Goal: Task Accomplishment & Management: Complete application form

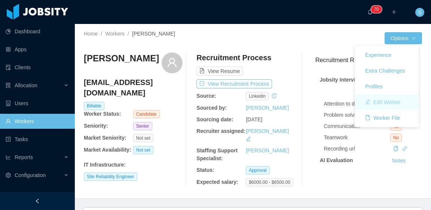
click at [402, 101] on button "Edit Worker" at bounding box center [383, 102] width 48 height 12
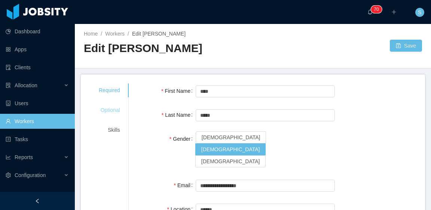
click at [110, 113] on div "Optional" at bounding box center [109, 110] width 39 height 14
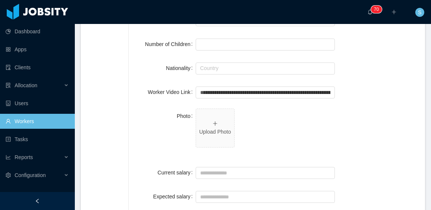
scroll to position [187, 0]
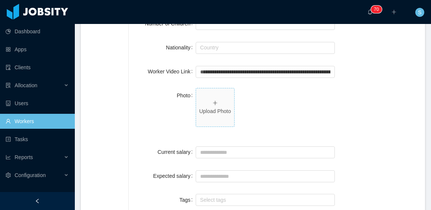
click at [207, 101] on span "Upload Photo" at bounding box center [215, 107] width 38 height 38
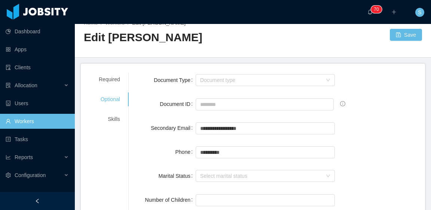
scroll to position [0, 0]
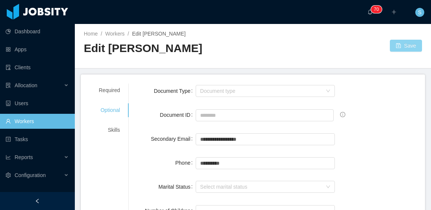
click at [398, 50] on button "Save" at bounding box center [406, 46] width 32 height 12
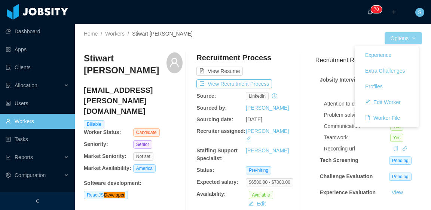
click at [402, 43] on button "Options" at bounding box center [403, 38] width 37 height 12
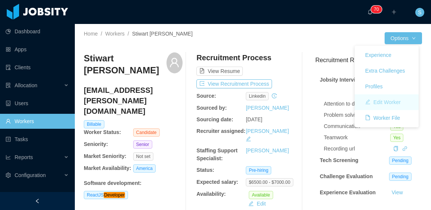
click at [398, 103] on button "Edit Worker" at bounding box center [383, 102] width 48 height 12
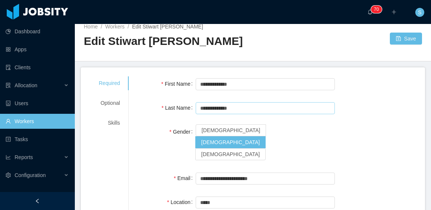
scroll to position [9, 0]
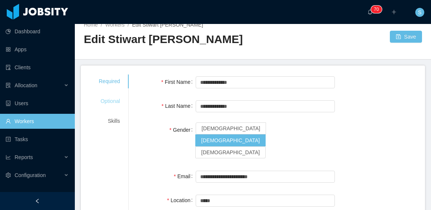
click at [110, 108] on div "Optional" at bounding box center [109, 101] width 39 height 14
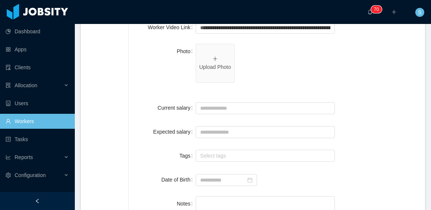
scroll to position [234, 0]
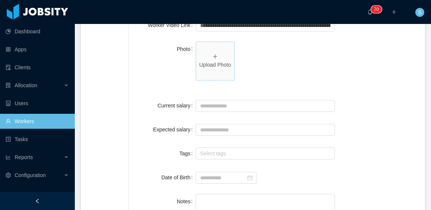
click at [205, 72] on span "Upload Photo" at bounding box center [215, 61] width 38 height 38
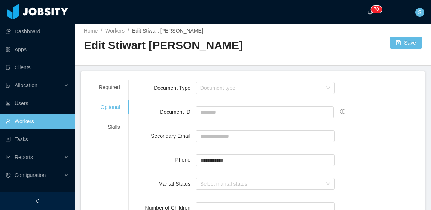
scroll to position [0, 0]
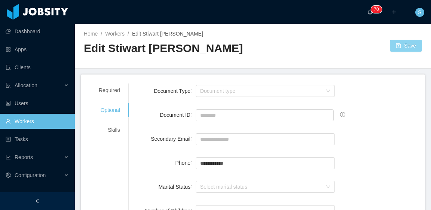
click at [412, 52] on button "Save" at bounding box center [406, 46] width 32 height 12
click at [411, 52] on div "Save" at bounding box center [337, 46] width 169 height 12
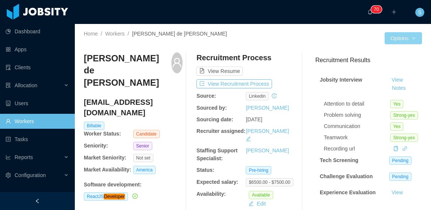
click at [410, 39] on button "Options" at bounding box center [403, 38] width 37 height 12
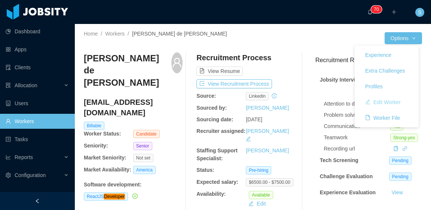
click at [394, 99] on button "Edit Worker" at bounding box center [383, 102] width 48 height 12
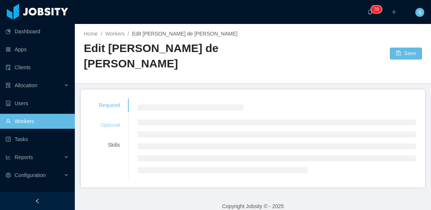
click at [100, 124] on div "Optional" at bounding box center [109, 125] width 39 height 14
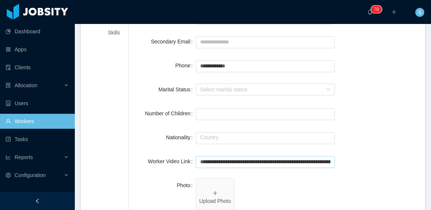
scroll to position [187, 0]
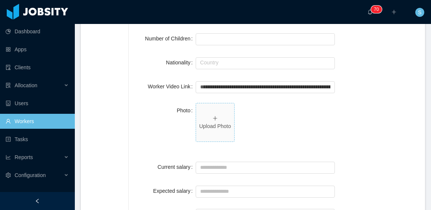
click at [212, 122] on span "Upload Photo" at bounding box center [215, 122] width 38 height 38
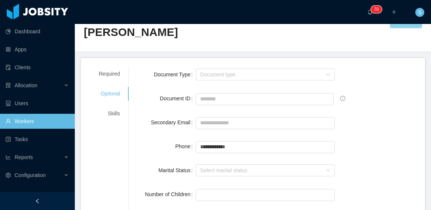
scroll to position [0, 0]
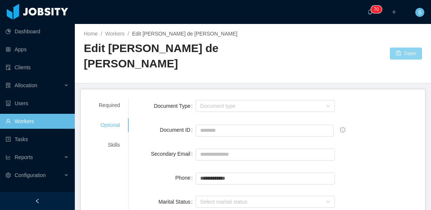
click at [405, 55] on button "Save" at bounding box center [406, 54] width 32 height 12
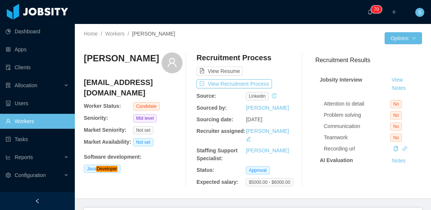
click at [228, 39] on div "Home / Workers / [PERSON_NAME] /" at bounding box center [168, 38] width 169 height 16
click at [400, 40] on button "Options" at bounding box center [403, 38] width 37 height 12
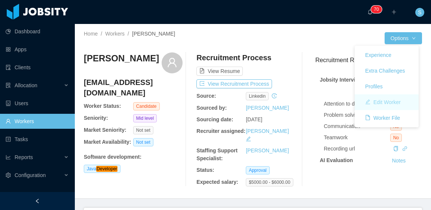
click at [397, 100] on button "Edit Worker" at bounding box center [383, 102] width 48 height 12
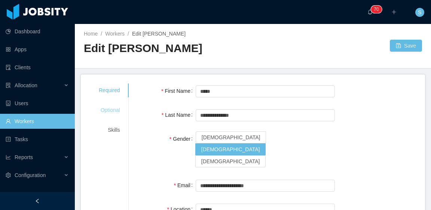
click at [116, 108] on div "Optional" at bounding box center [109, 110] width 39 height 14
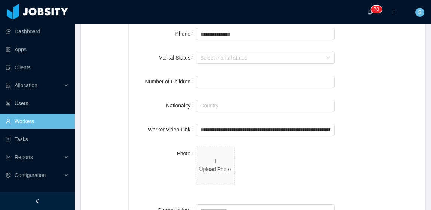
scroll to position [187, 0]
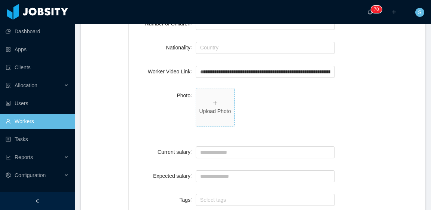
click at [218, 111] on p "Upload Photo" at bounding box center [215, 111] width 32 height 8
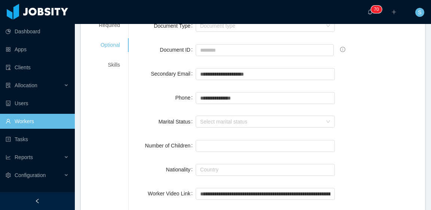
scroll to position [0, 0]
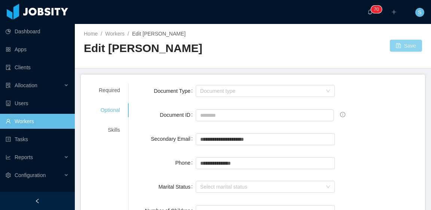
click at [407, 47] on button "Save" at bounding box center [406, 46] width 32 height 12
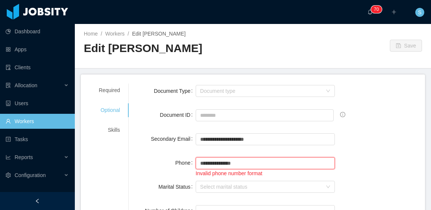
drag, startPoint x: 257, startPoint y: 161, endPoint x: 192, endPoint y: 158, distance: 65.2
click at [192, 158] on div "**********" at bounding box center [277, 166] width 278 height 22
click at [390, 93] on div "Document Type Document type" at bounding box center [277, 90] width 278 height 15
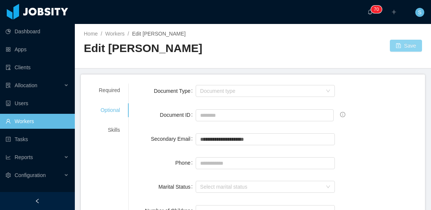
click at [398, 45] on button "Save" at bounding box center [406, 46] width 32 height 12
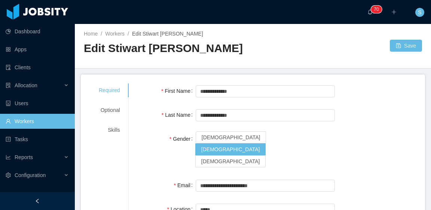
click at [150, 37] on span "Edit Stiwart [PERSON_NAME]" at bounding box center [167, 34] width 71 height 6
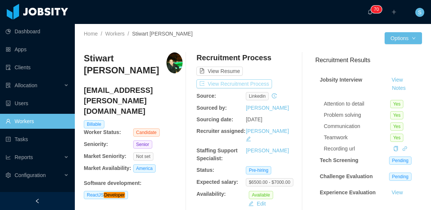
drag, startPoint x: 257, startPoint y: 83, endPoint x: 268, endPoint y: 83, distance: 11.3
click at [257, 83] on button "View Recruitment Process" at bounding box center [234, 83] width 76 height 9
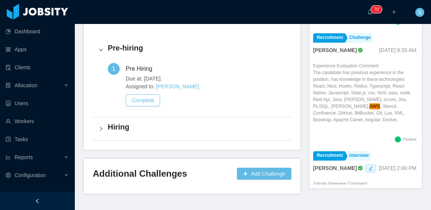
scroll to position [341, 0]
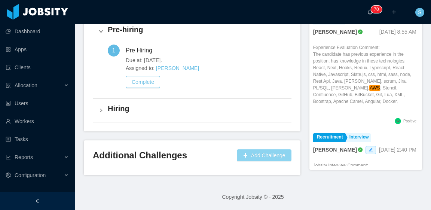
click at [252, 156] on button "Add Challenge" at bounding box center [264, 155] width 55 height 12
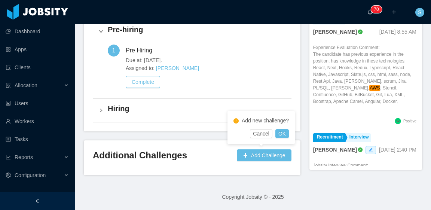
click at [281, 128] on div "Add new challenge?" at bounding box center [261, 122] width 55 height 14
click at [283, 132] on button "OK" at bounding box center [281, 133] width 13 height 9
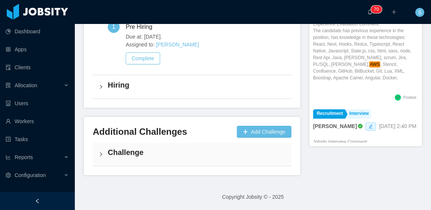
scroll to position [365, 0]
click at [233, 161] on div "Challenge" at bounding box center [192, 154] width 199 height 23
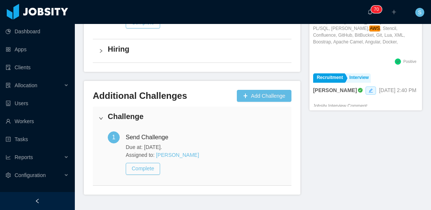
scroll to position [420, 0]
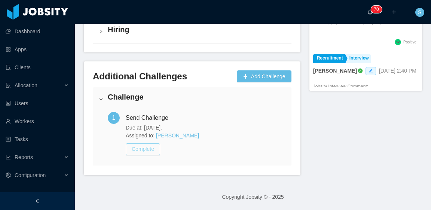
click at [149, 146] on button "Complete" at bounding box center [143, 149] width 34 height 12
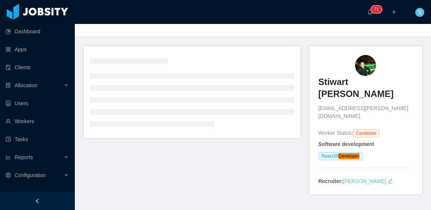
scroll to position [37, 0]
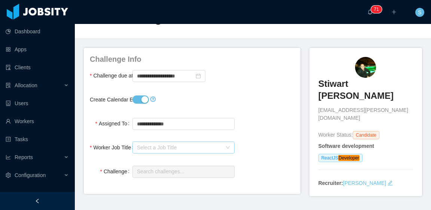
click at [181, 145] on div "Select a Job Title" at bounding box center [179, 147] width 85 height 7
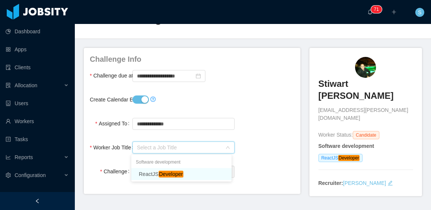
click at [176, 171] on em "Developer" at bounding box center [171, 174] width 25 height 7
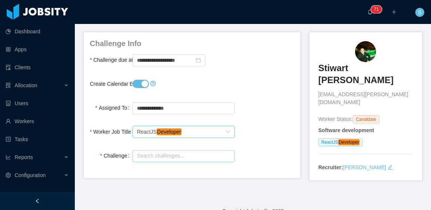
scroll to position [59, 0]
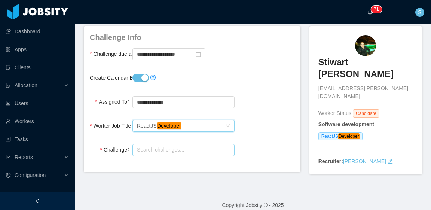
click at [178, 152] on input "text" at bounding box center [183, 150] width 102 height 12
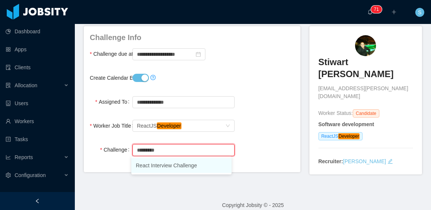
drag, startPoint x: 181, startPoint y: 162, endPoint x: 185, endPoint y: 162, distance: 4.1
click at [181, 162] on li "React Interview Challenge" at bounding box center [181, 165] width 100 height 15
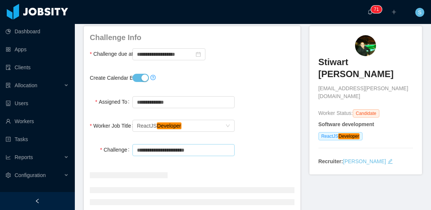
type input "**********"
click at [255, 96] on div "**********" at bounding box center [192, 101] width 205 height 15
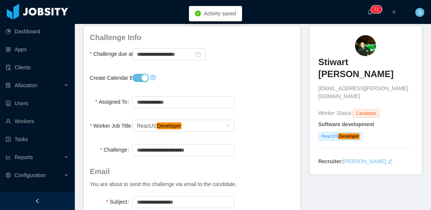
click at [141, 75] on button "Create Calendar Event?" at bounding box center [140, 78] width 16 height 8
click at [162, 53] on input "**********" at bounding box center [168, 54] width 73 height 12
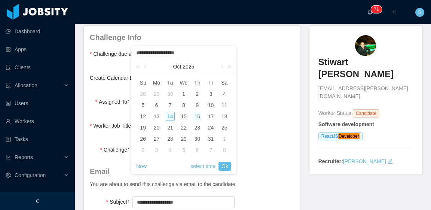
click at [199, 117] on div "16" at bounding box center [197, 116] width 9 height 9
type input "**********"
click at [226, 165] on link "Ok" at bounding box center [225, 166] width 13 height 9
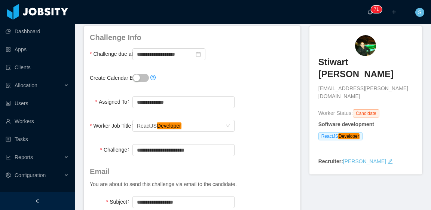
click at [252, 107] on div "**********" at bounding box center [192, 101] width 205 height 15
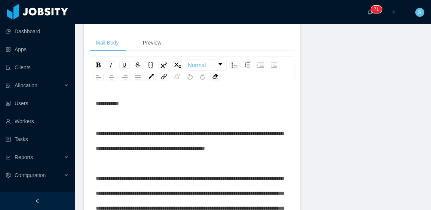
scroll to position [284, 0]
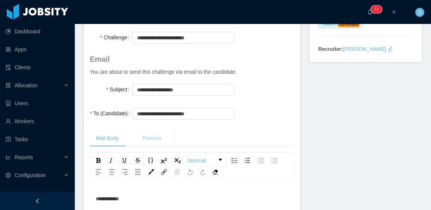
click at [156, 138] on div "Preview" at bounding box center [152, 138] width 31 height 17
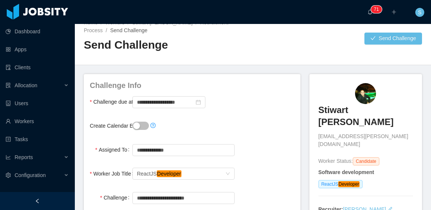
scroll to position [0, 0]
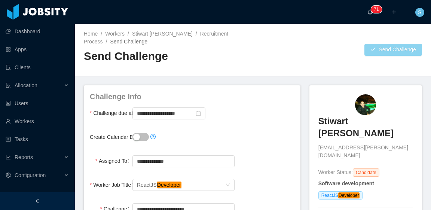
click at [379, 46] on button "Send Challenge" at bounding box center [394, 50] width 58 height 12
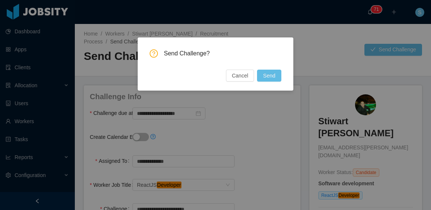
click at [273, 76] on button "Send" at bounding box center [269, 76] width 24 height 12
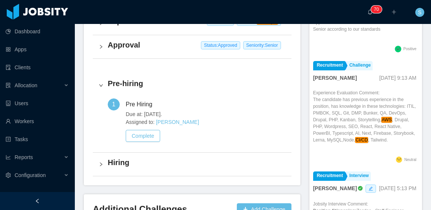
scroll to position [365, 0]
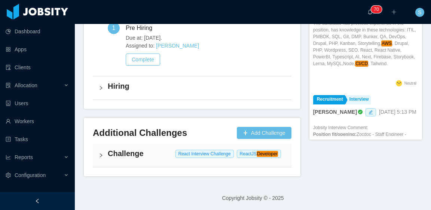
click at [212, 159] on div "Challenge React Interview Challenge ReactJS Developer" at bounding box center [192, 155] width 199 height 23
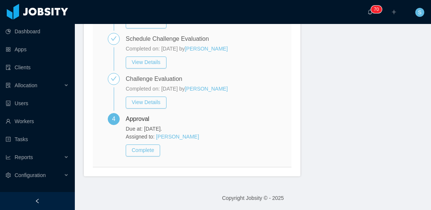
scroll to position [503, 0]
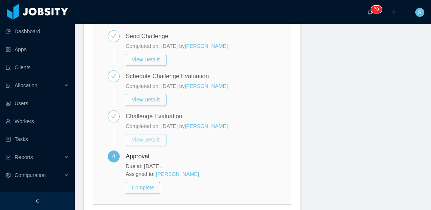
click at [155, 140] on button "View Details" at bounding box center [146, 140] width 41 height 12
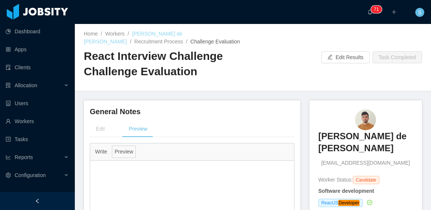
click at [183, 34] on link "[PERSON_NAME] de [PERSON_NAME]" at bounding box center [133, 38] width 99 height 14
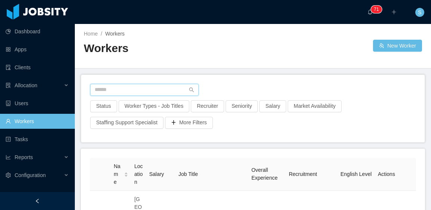
click at [165, 91] on input "text" at bounding box center [144, 90] width 109 height 12
paste input "**********"
type input "**********"
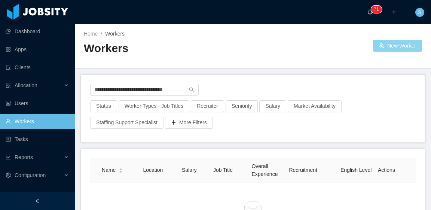
click at [402, 47] on button "New Worker" at bounding box center [397, 46] width 49 height 12
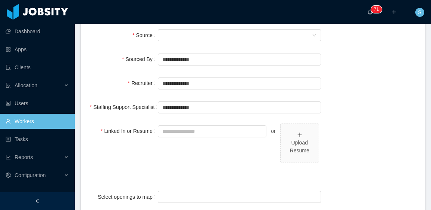
scroll to position [299, 0]
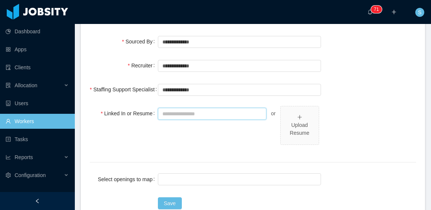
click at [201, 116] on input "Linked In or Resume" at bounding box center [212, 114] width 109 height 12
paste input "**********"
type input "**********"
click at [351, 92] on div "**********" at bounding box center [253, 89] width 326 height 15
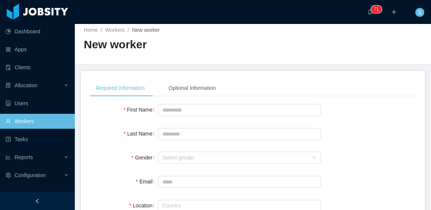
scroll to position [0, 0]
